Goal: Find specific page/section: Find specific page/section

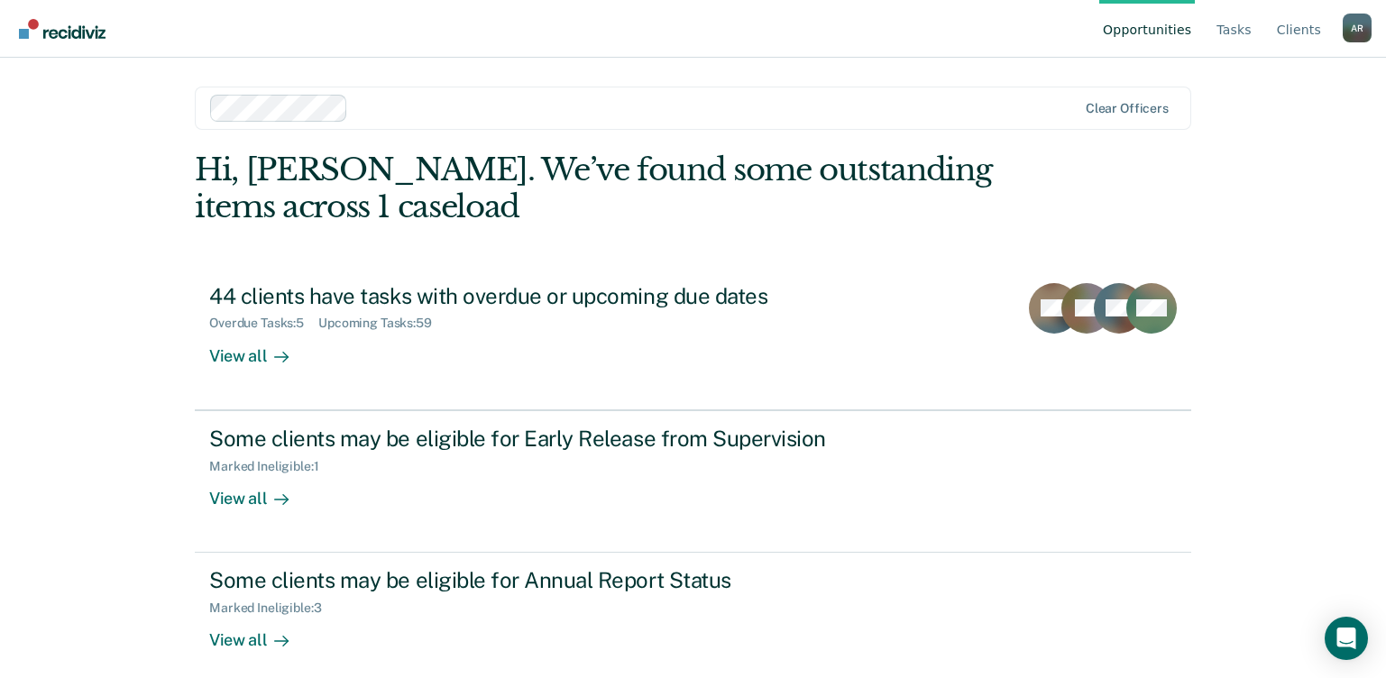
click at [45, 28] on img "Go to Recidiviz Home" at bounding box center [62, 29] width 87 height 20
click at [1358, 22] on div "A R" at bounding box center [1357, 28] width 29 height 29
click at [1226, 41] on link "Tasks" at bounding box center [1234, 29] width 42 height 58
